Goal: Find specific page/section: Find specific page/section

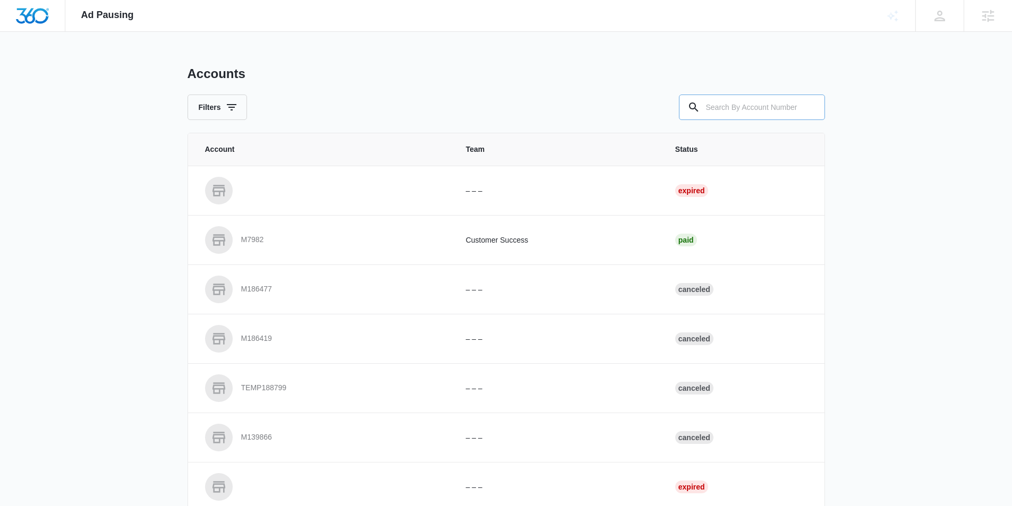
click at [724, 114] on input "text" at bounding box center [752, 107] width 146 height 25
paste input "M27012"
type input "M27012"
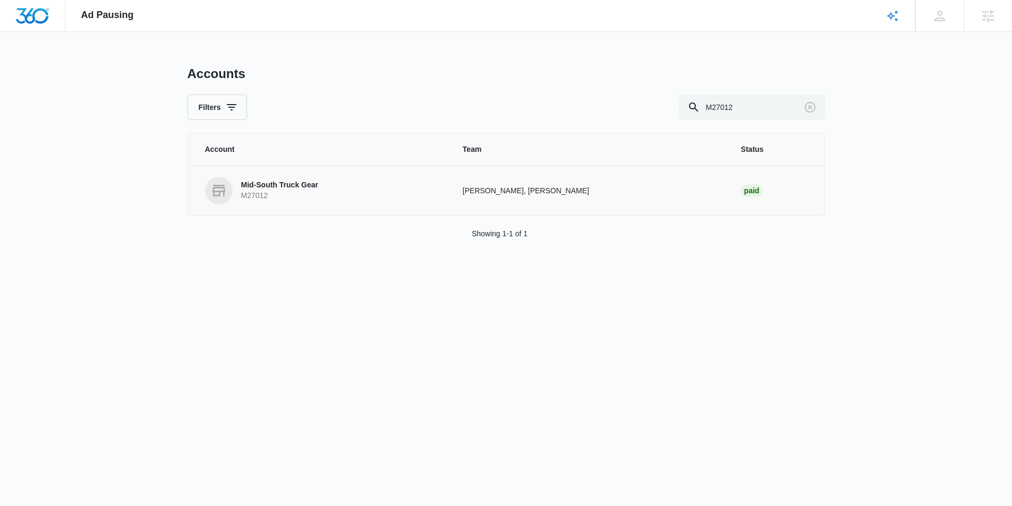
click at [278, 181] on p "Mid-South Truck Gear" at bounding box center [279, 185] width 77 height 11
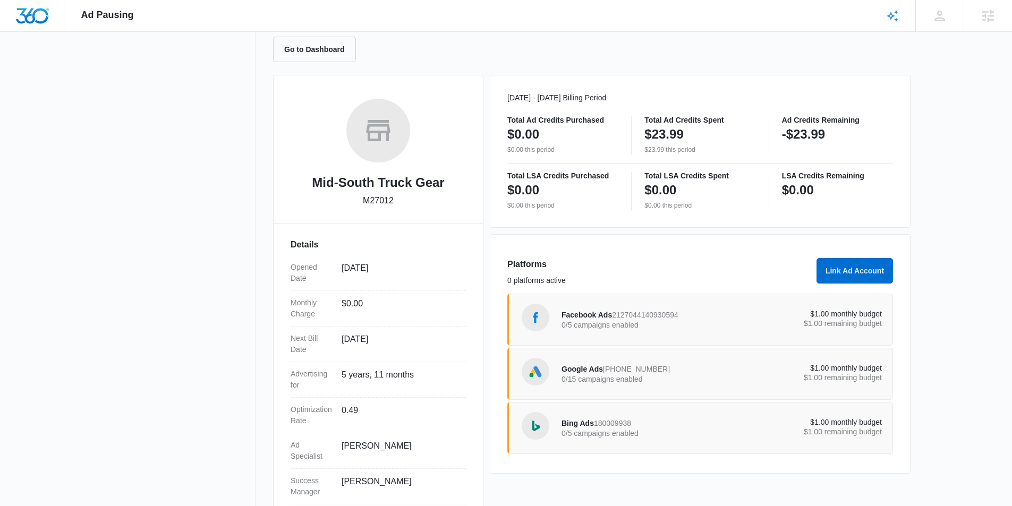
scroll to position [133, 0]
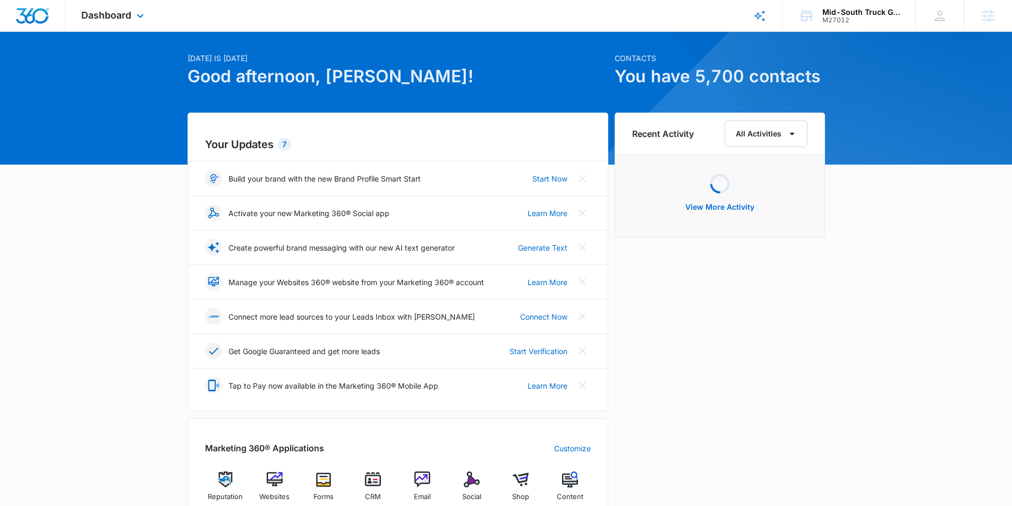
scroll to position [27, 0]
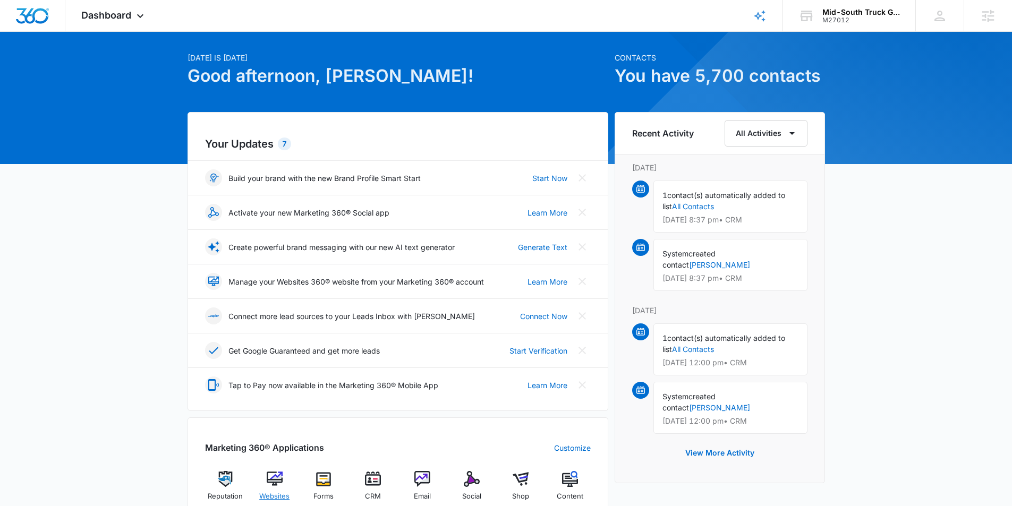
click at [274, 480] on img at bounding box center [275, 479] width 16 height 16
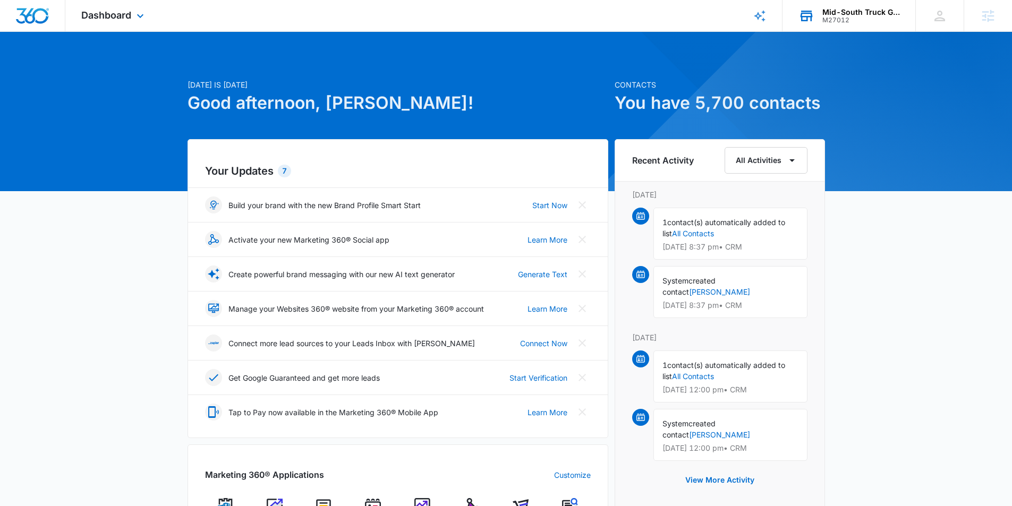
click at [854, 15] on div "Mid-South Truck Gear" at bounding box center [861, 12] width 78 height 8
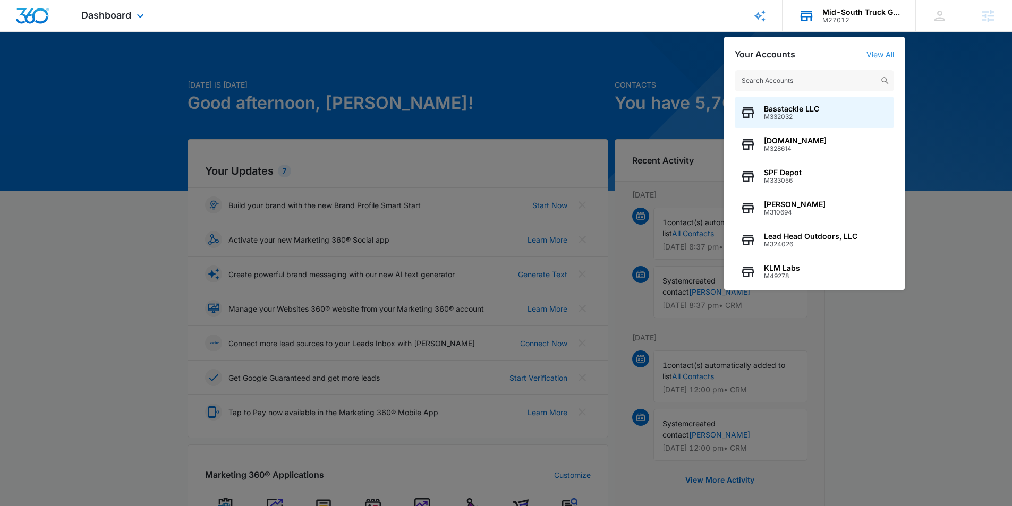
click at [879, 55] on link "View All" at bounding box center [880, 54] width 28 height 9
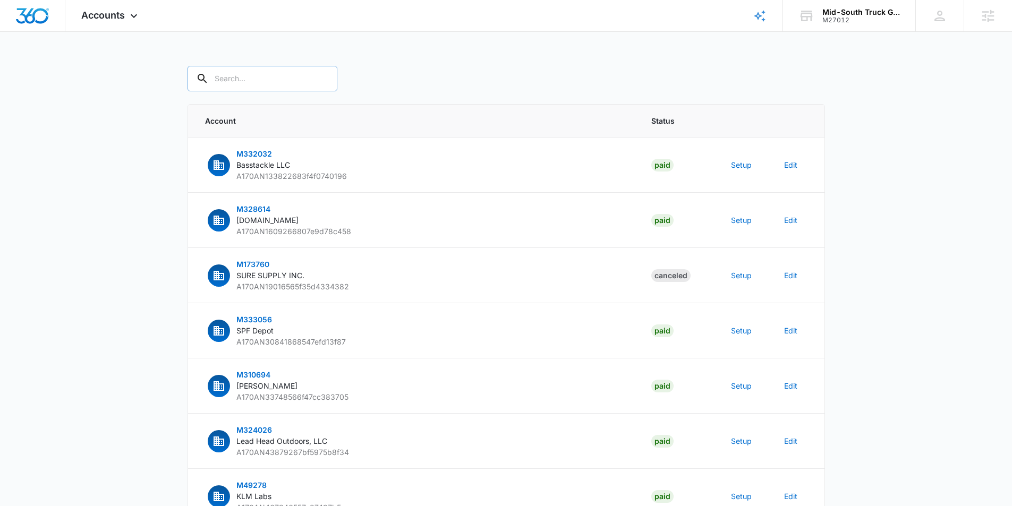
click at [278, 84] on input "text" at bounding box center [262, 78] width 150 height 25
type input "M"
type input "M27012"
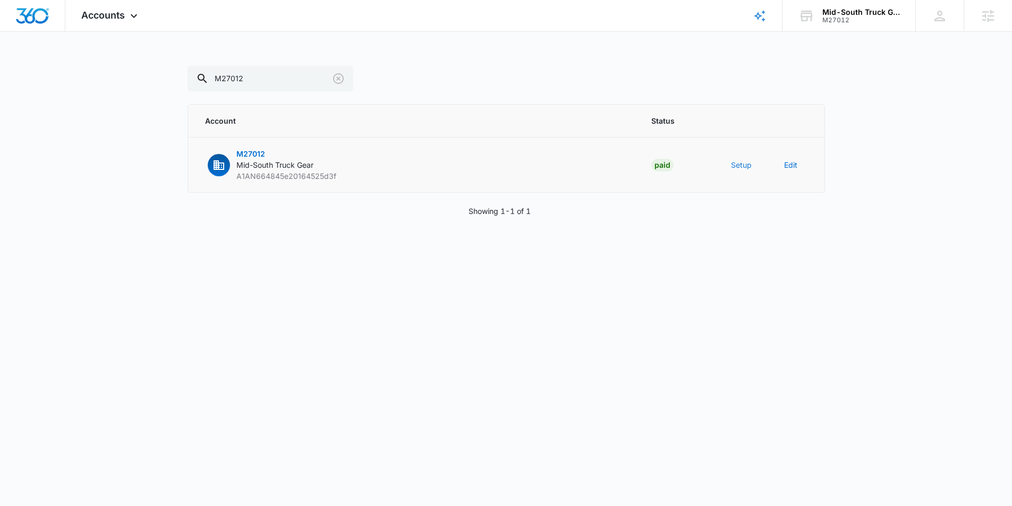
click at [733, 165] on button "Setup" at bounding box center [741, 164] width 21 height 11
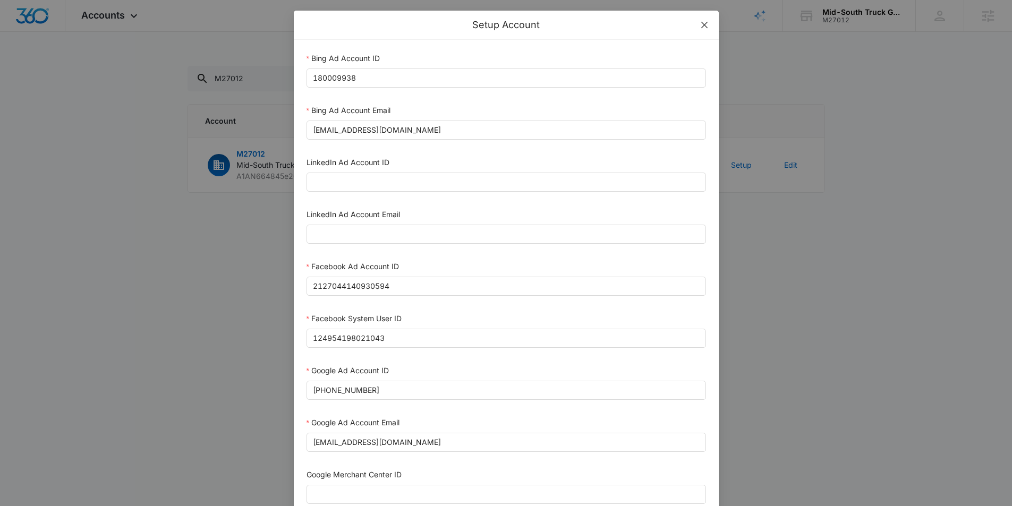
click at [705, 28] on icon "close" at bounding box center [704, 25] width 8 height 8
